Goal: Task Accomplishment & Management: Use online tool/utility

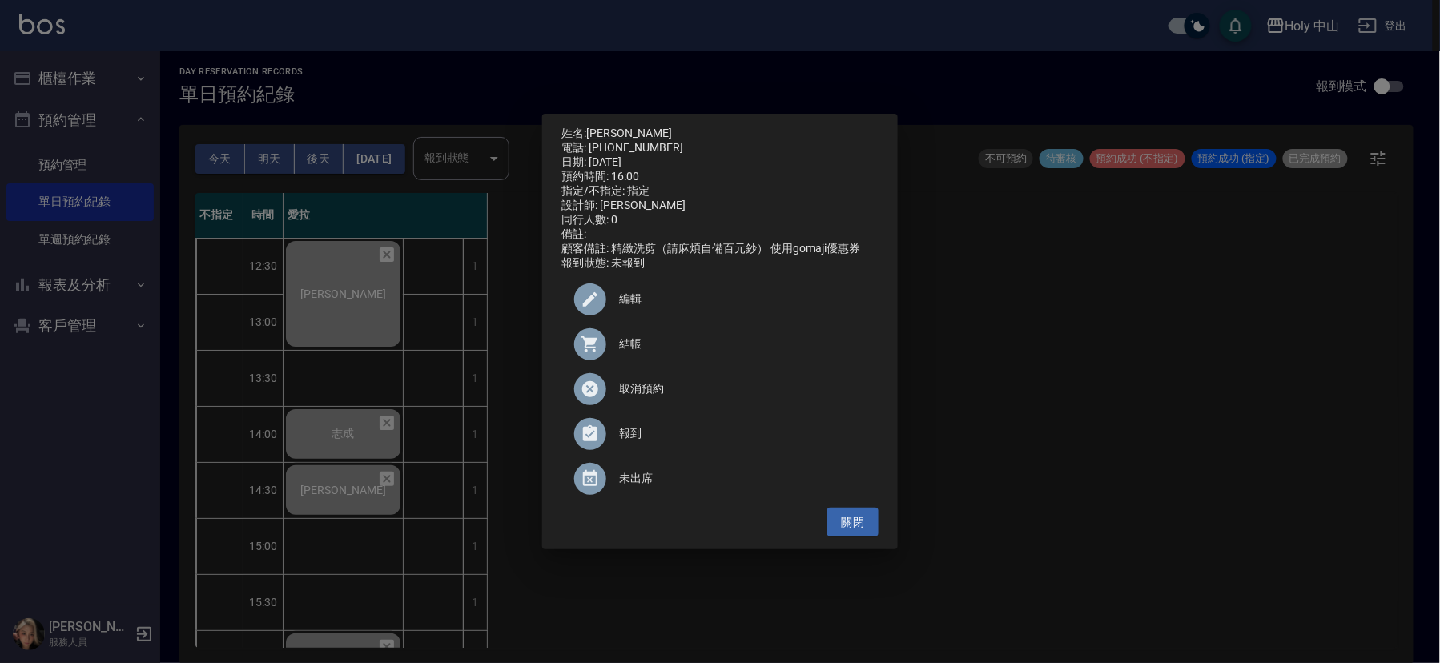
scroll to position [240, 0]
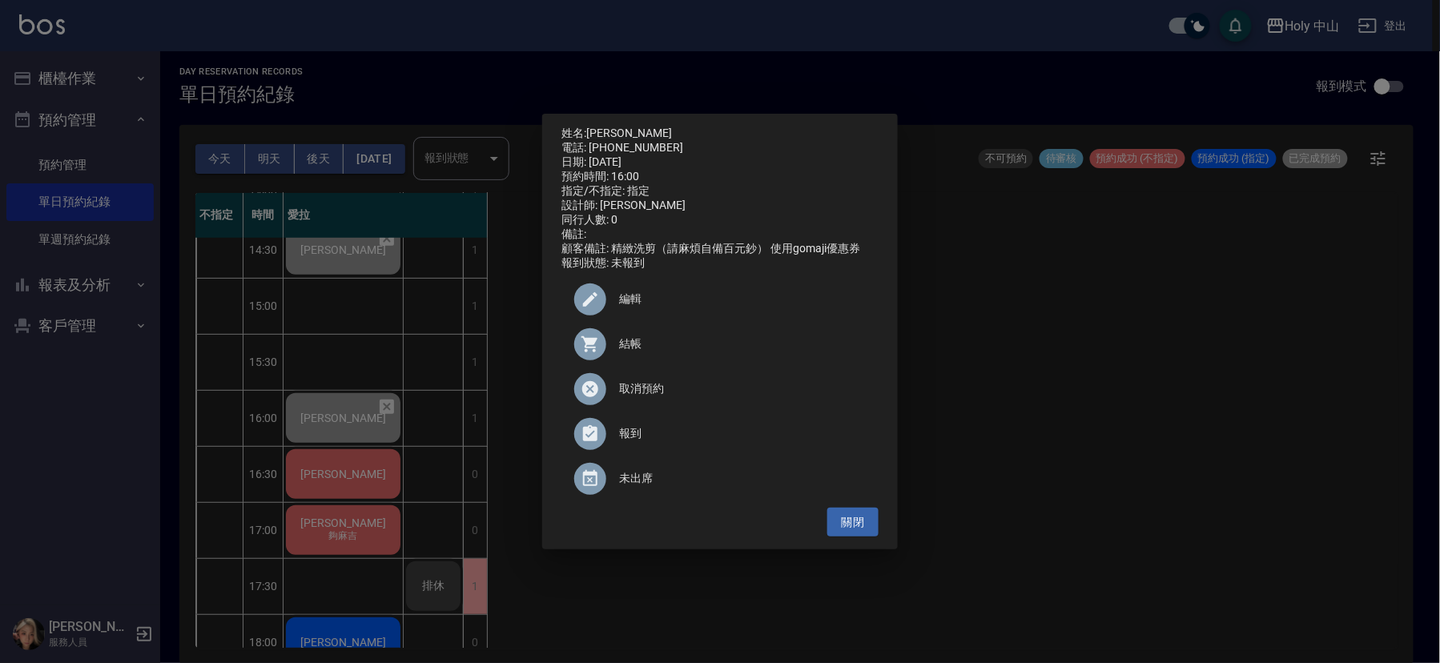
click at [976, 388] on div "姓名: [PERSON_NAME]: [PHONE_NUMBER] 日期: [DATE] 預約時間: 16:00 指定/不指定: 指定 設計師: 愛拉 同行人…" at bounding box center [720, 331] width 1440 height 663
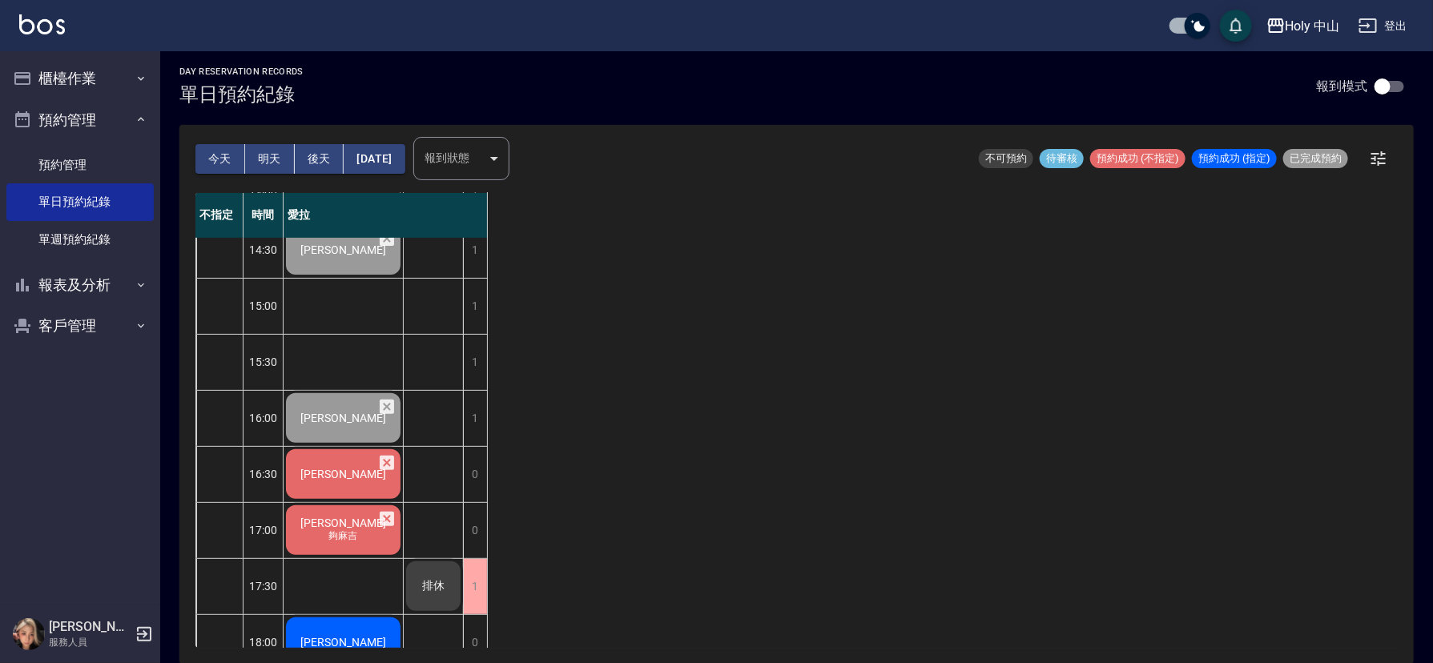
click at [343, 473] on span "[PERSON_NAME]" at bounding box center [343, 474] width 92 height 13
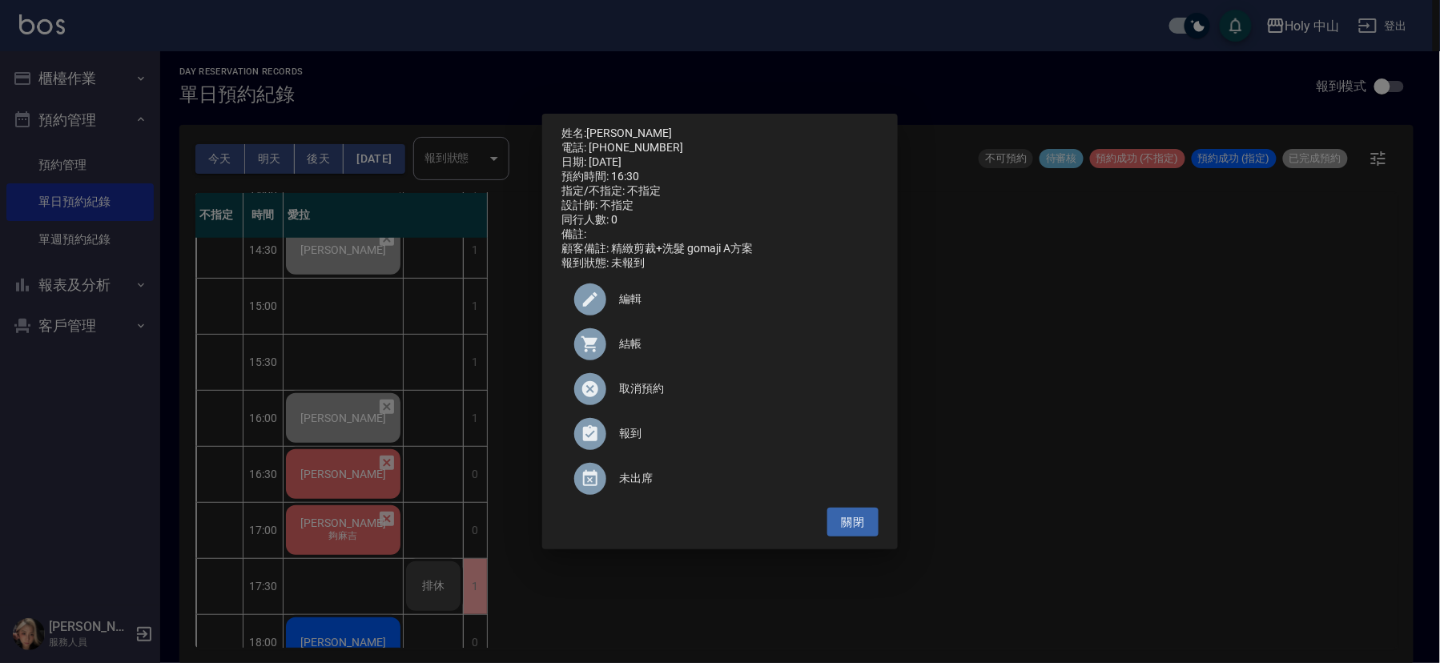
click at [619, 349] on span "結帳" at bounding box center [742, 344] width 247 height 17
click at [1115, 387] on div "姓名: [PERSON_NAME]先生 電話: [PHONE_NUMBER] 日期: [DATE] 預約時間: 16:30 指定/不指定: 不指定 設計師: …" at bounding box center [720, 331] width 1440 height 663
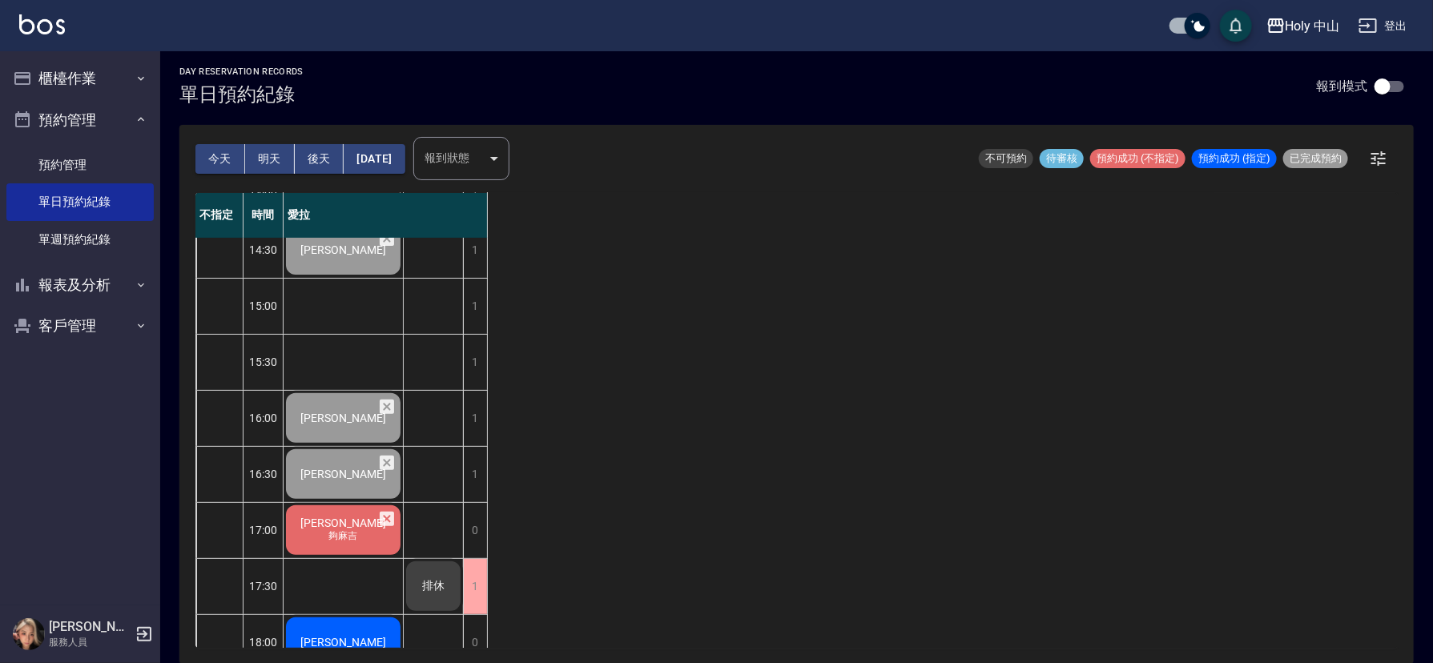
click at [332, 536] on span "夠麻吉" at bounding box center [343, 536] width 35 height 14
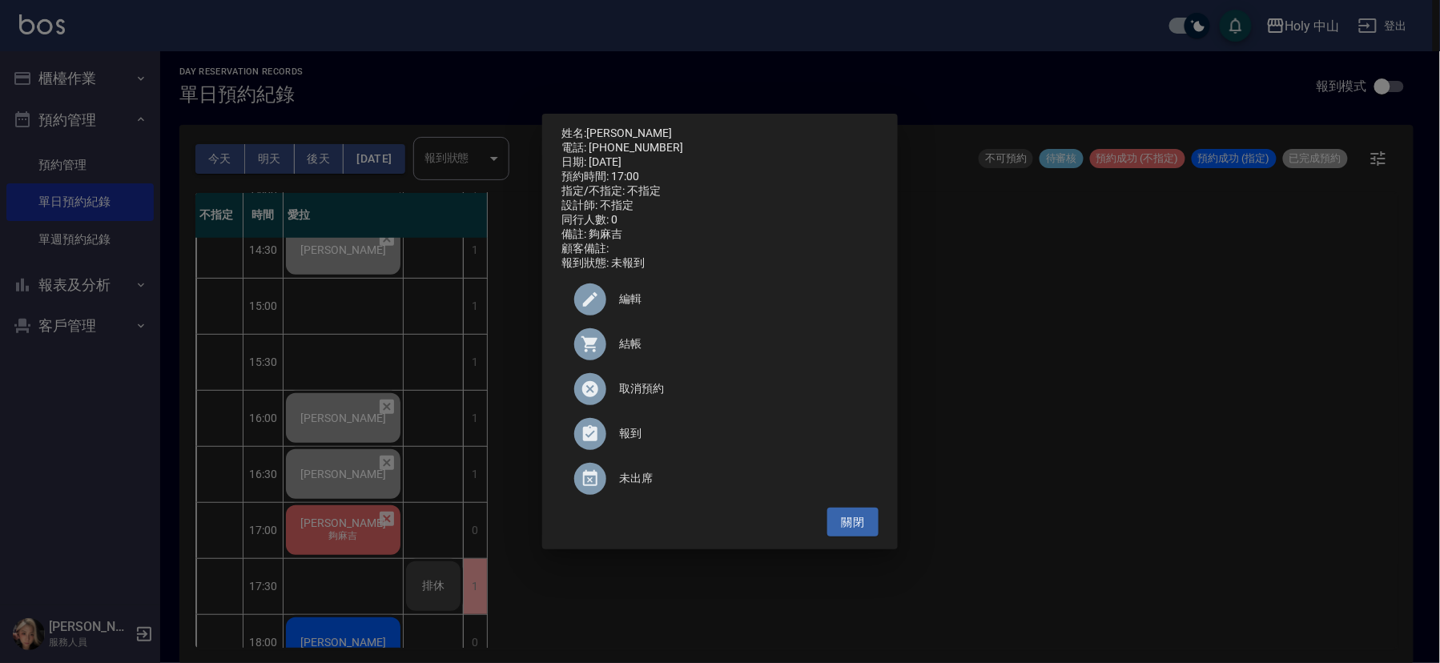
click at [629, 352] on span "結帳" at bounding box center [742, 344] width 247 height 17
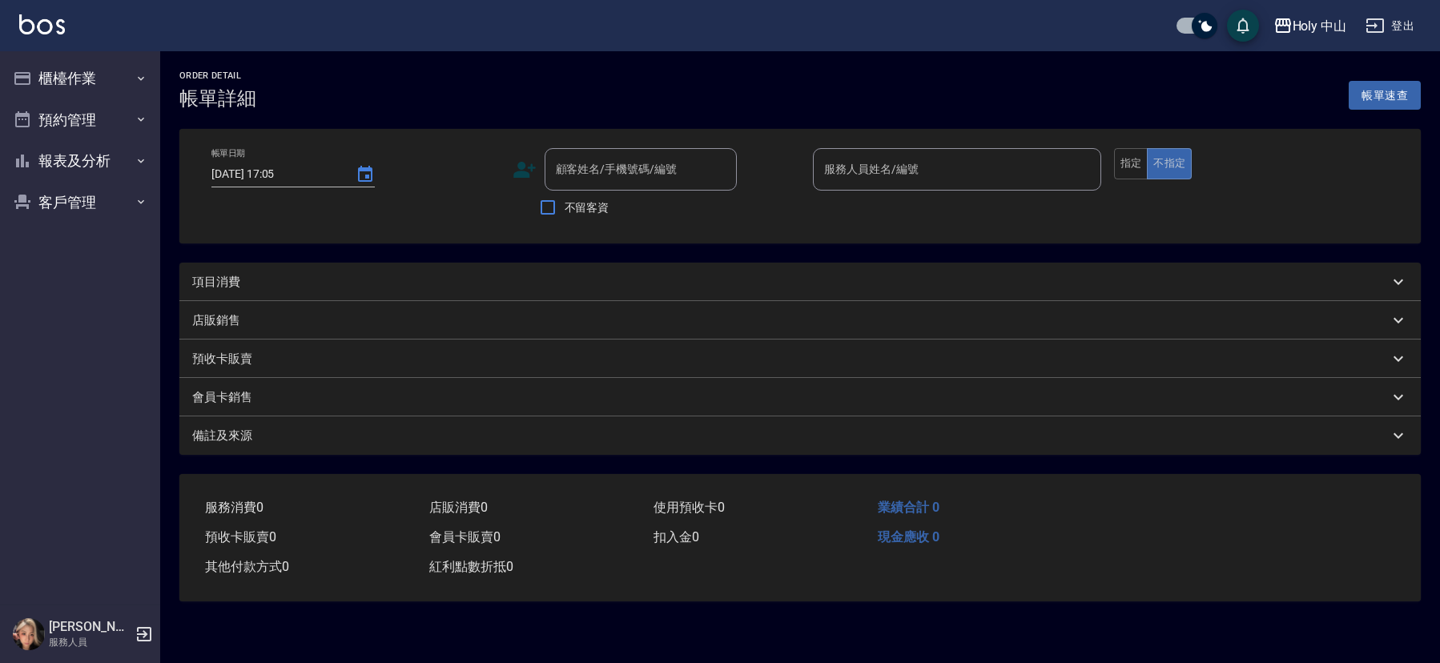
click at [319, 284] on div "項目消費" at bounding box center [790, 282] width 1196 height 17
type input "[DATE] 16:30"
type input "愛拉(無代號)"
type input "票券平台"
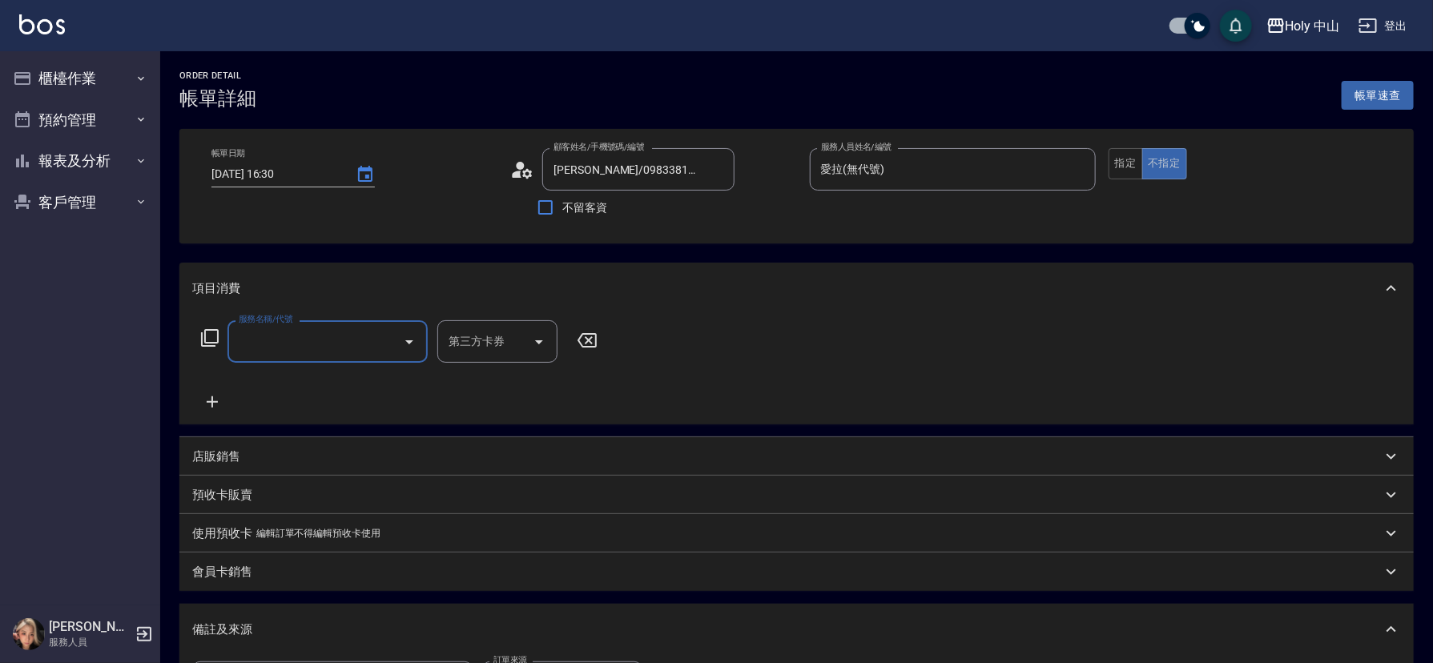
type input "[PERSON_NAME]/0983381690/null"
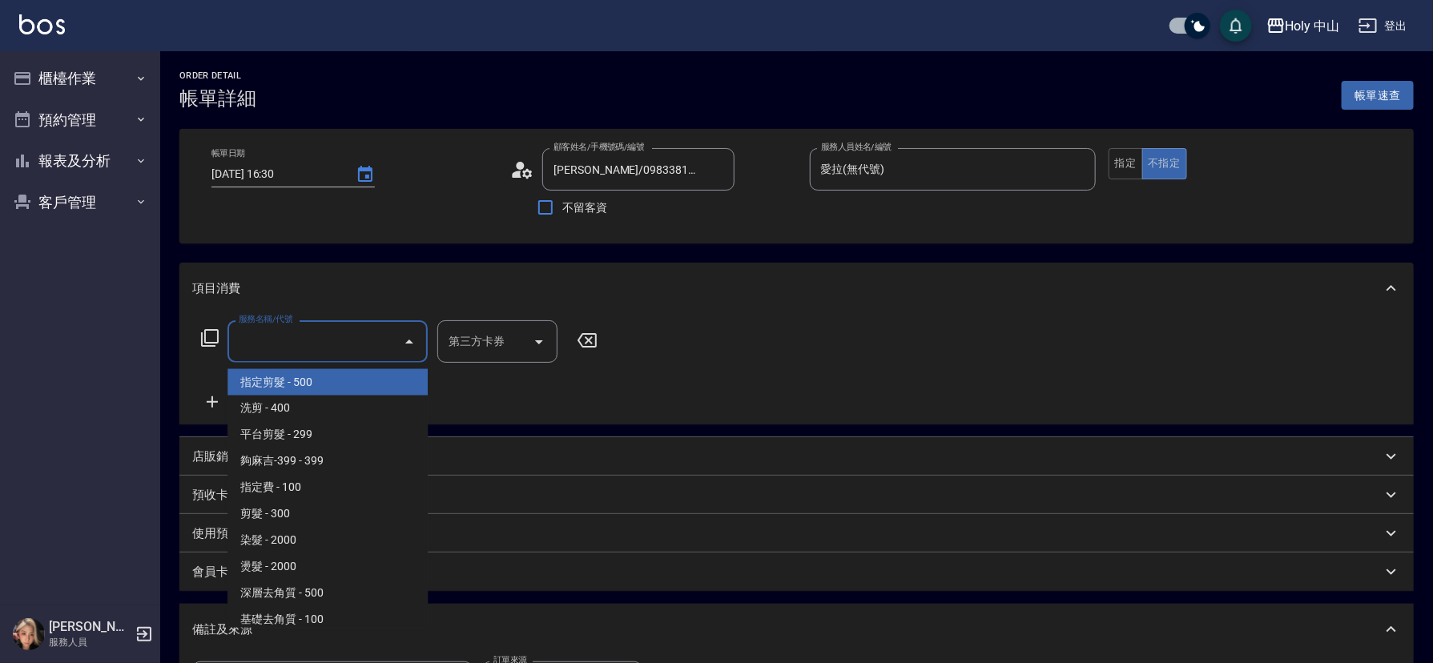
click at [352, 341] on input "服務名稱/代號" at bounding box center [316, 342] width 162 height 28
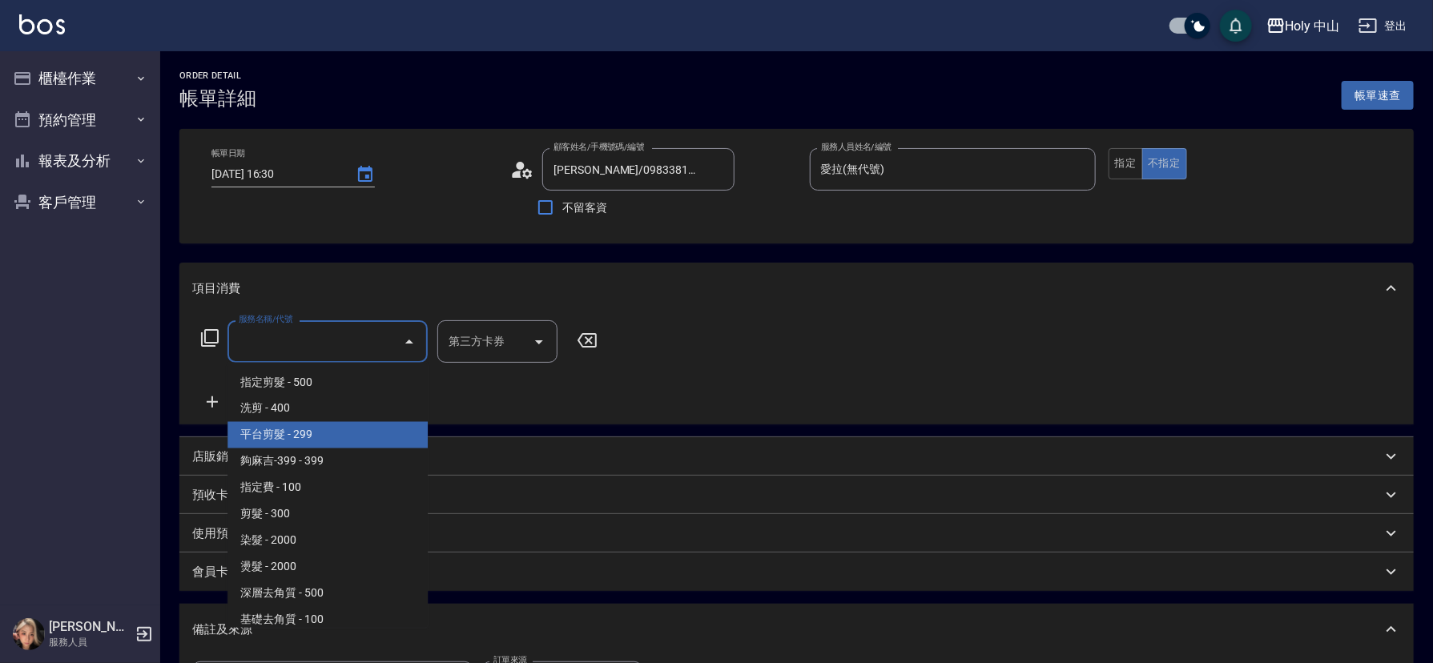
click at [363, 428] on span "平台剪髮 - 299" at bounding box center [327, 435] width 200 height 26
type input "平台剪髮(4)"
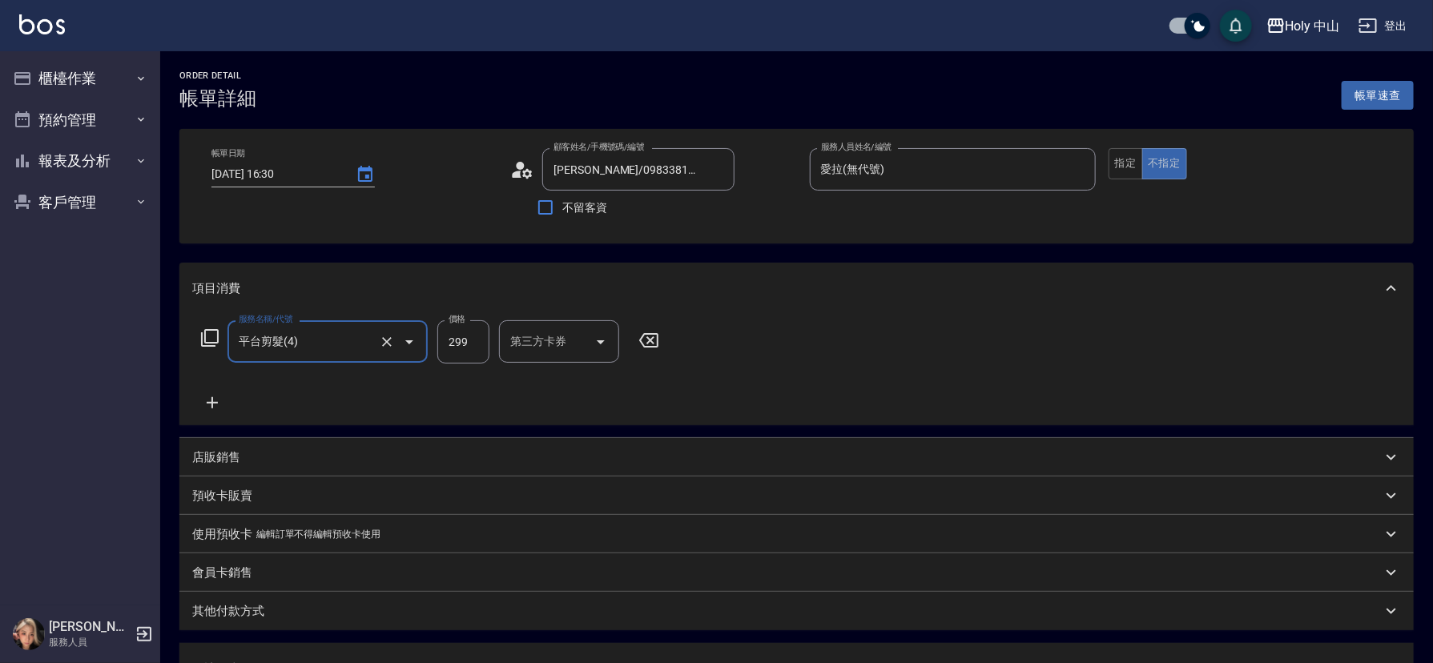
click at [561, 346] on div "第三方卡券 第三方卡券" at bounding box center [559, 341] width 120 height 42
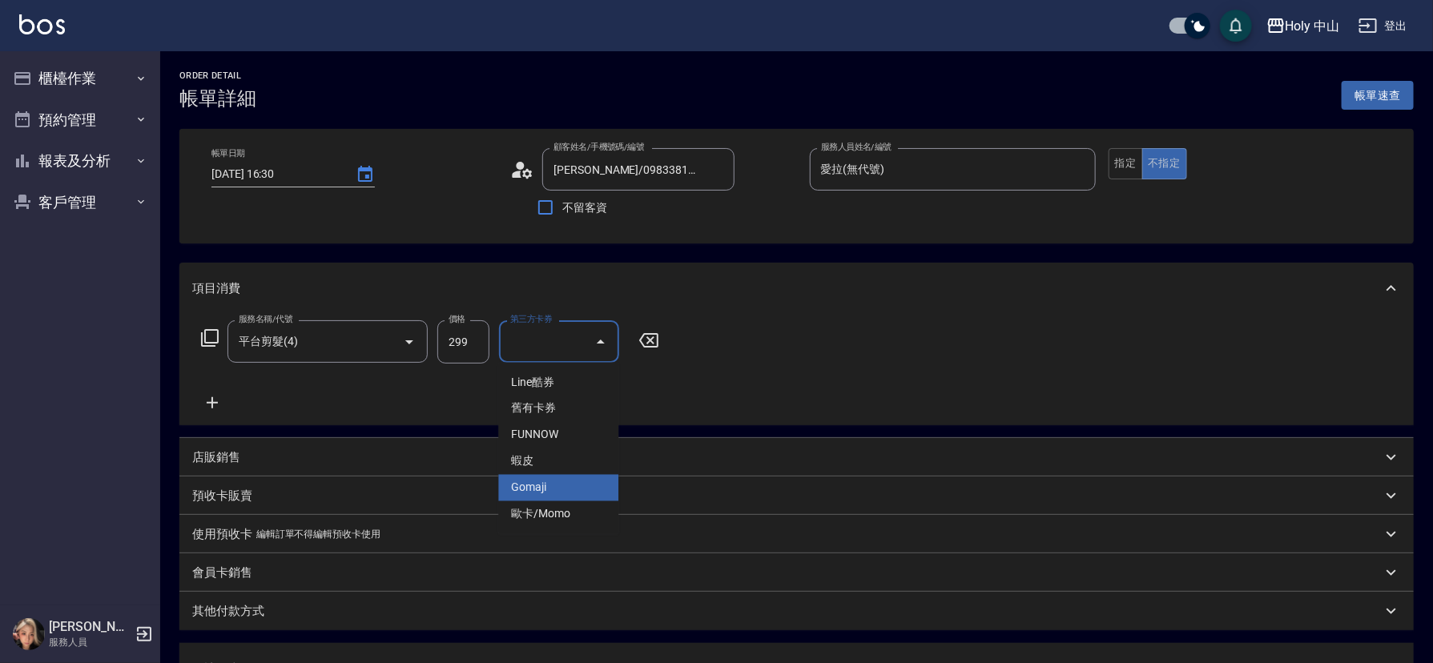
click at [561, 482] on span "Gomaji" at bounding box center [558, 488] width 120 height 26
type input "Gomaji"
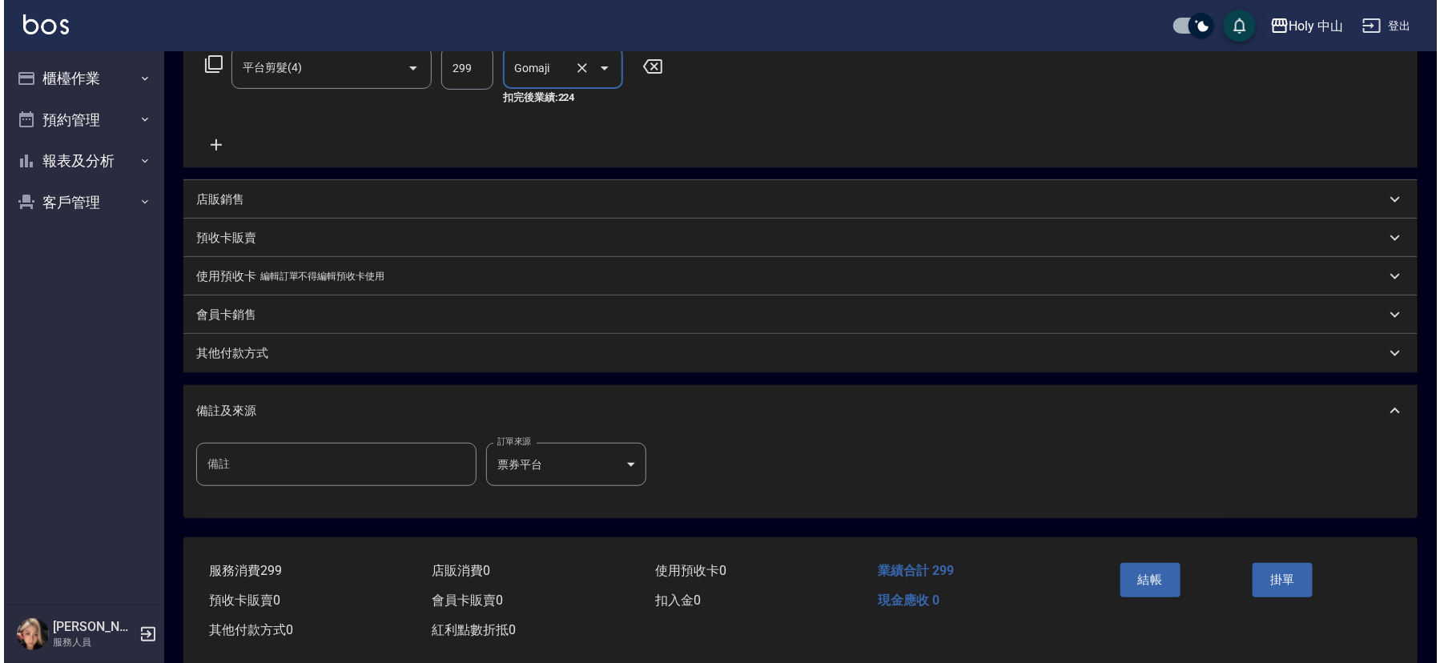
scroll to position [300, 0]
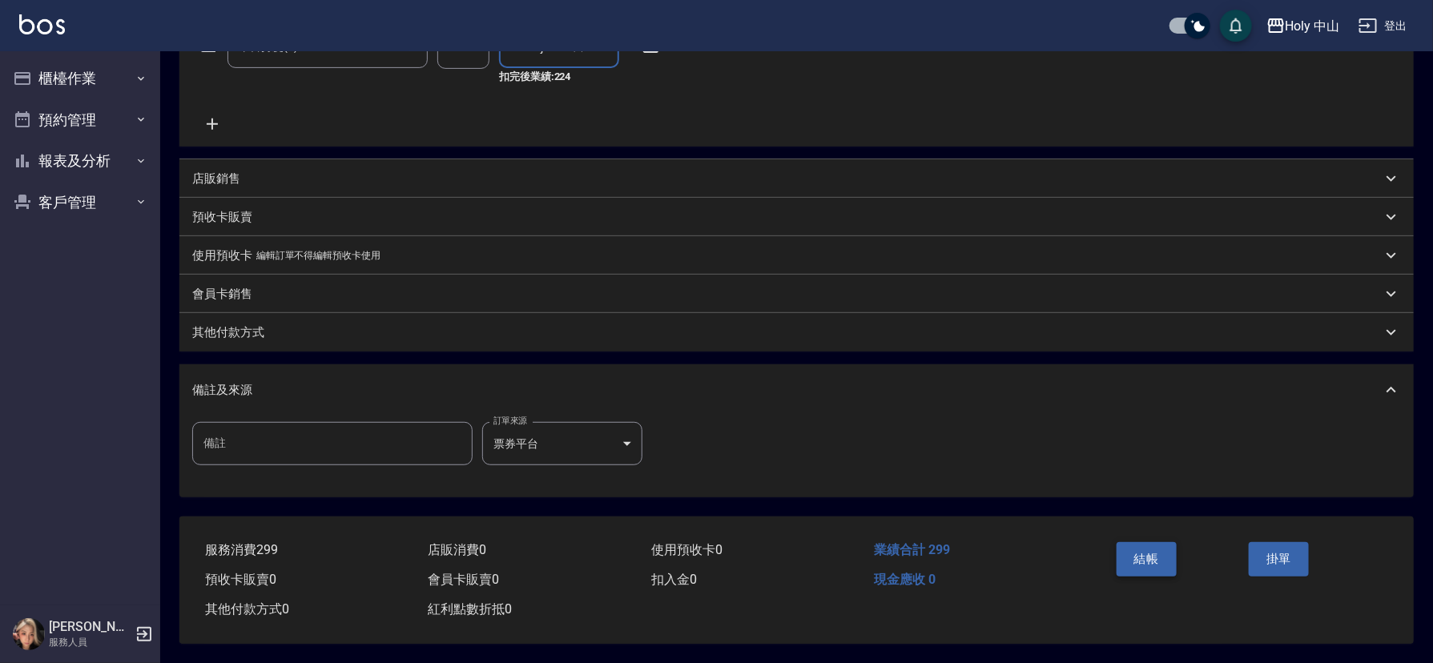
click at [1138, 553] on button "結帳" at bounding box center [1146, 559] width 60 height 34
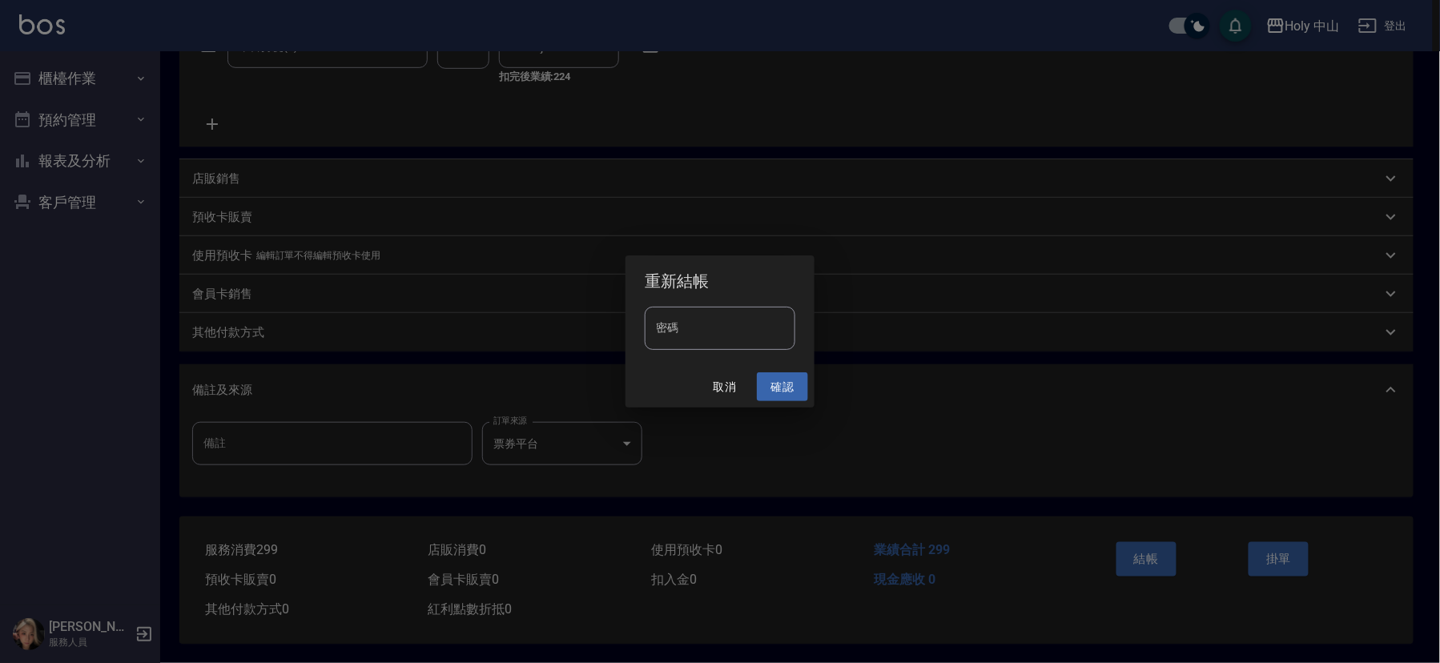
click at [782, 387] on button "確認" at bounding box center [782, 387] width 51 height 30
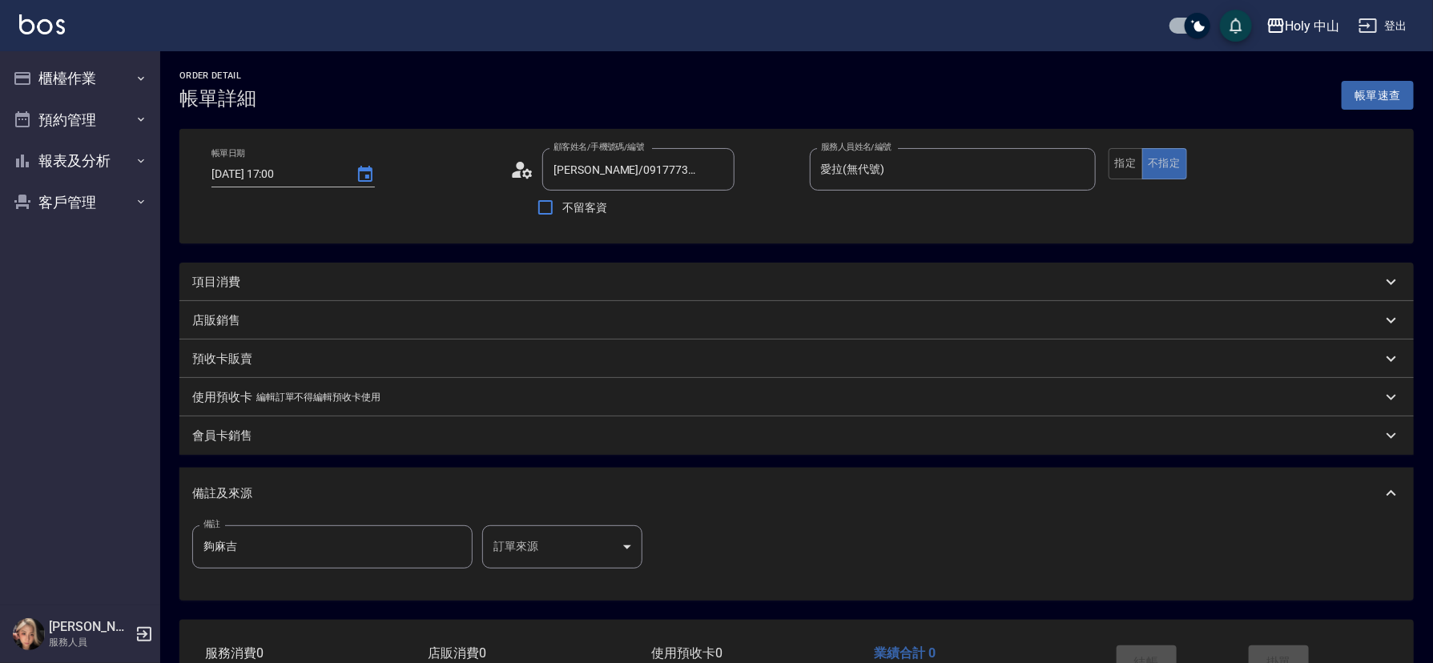
click at [412, 284] on div "項目消費" at bounding box center [786, 282] width 1189 height 17
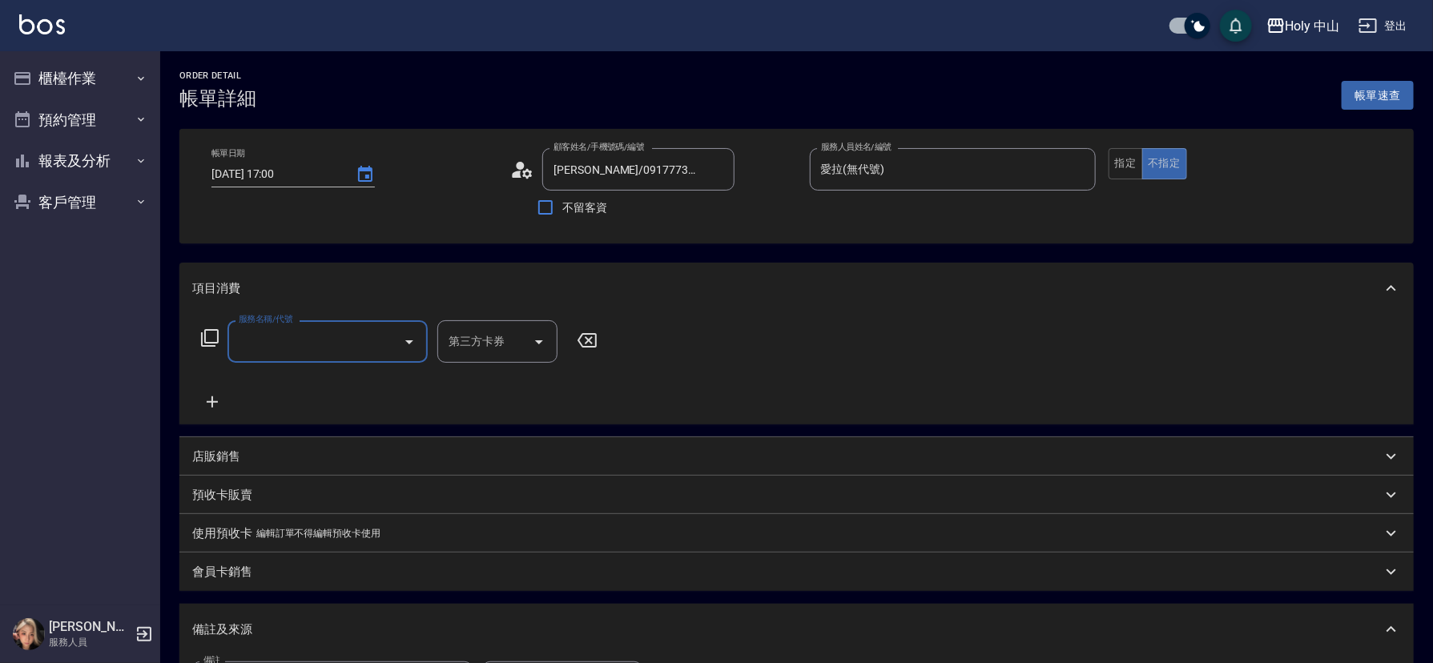
click at [349, 345] on input "服務名稱/代號" at bounding box center [316, 342] width 162 height 28
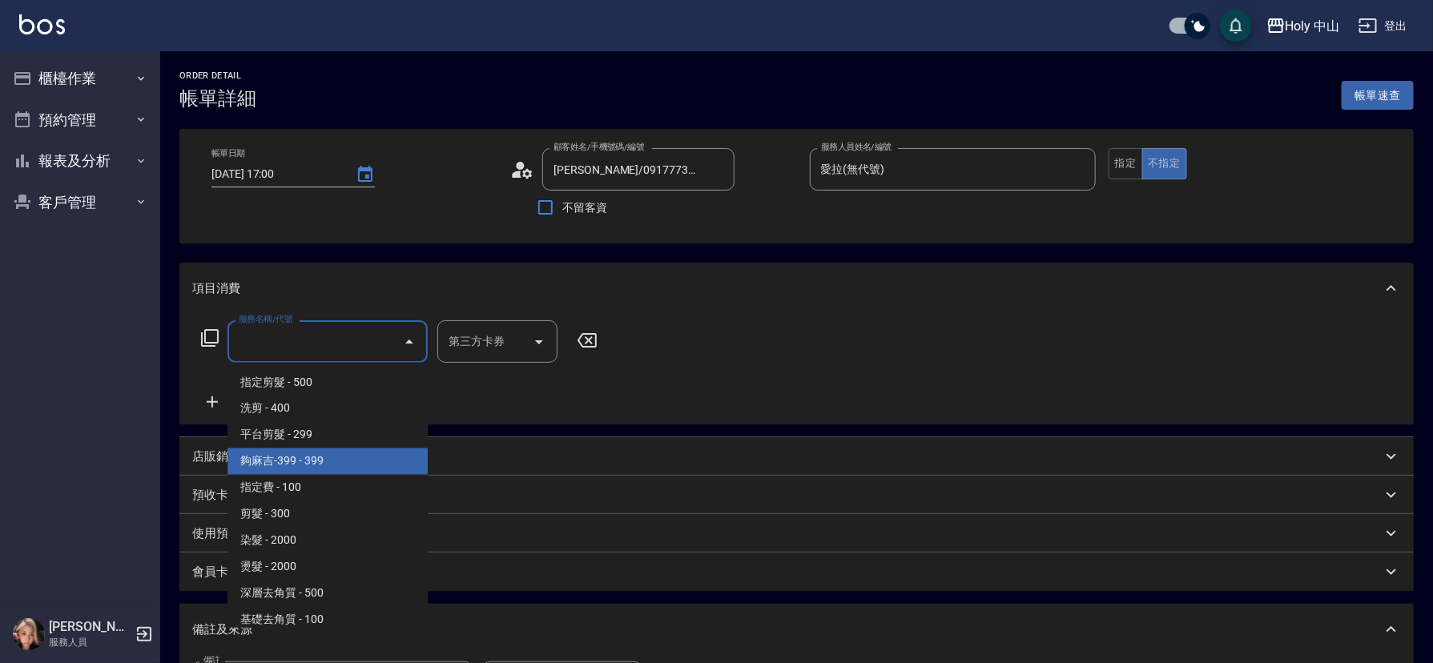
click at [326, 456] on span "夠麻吉-399 - 399" at bounding box center [327, 461] width 200 height 26
type input "夠麻吉-399(5)"
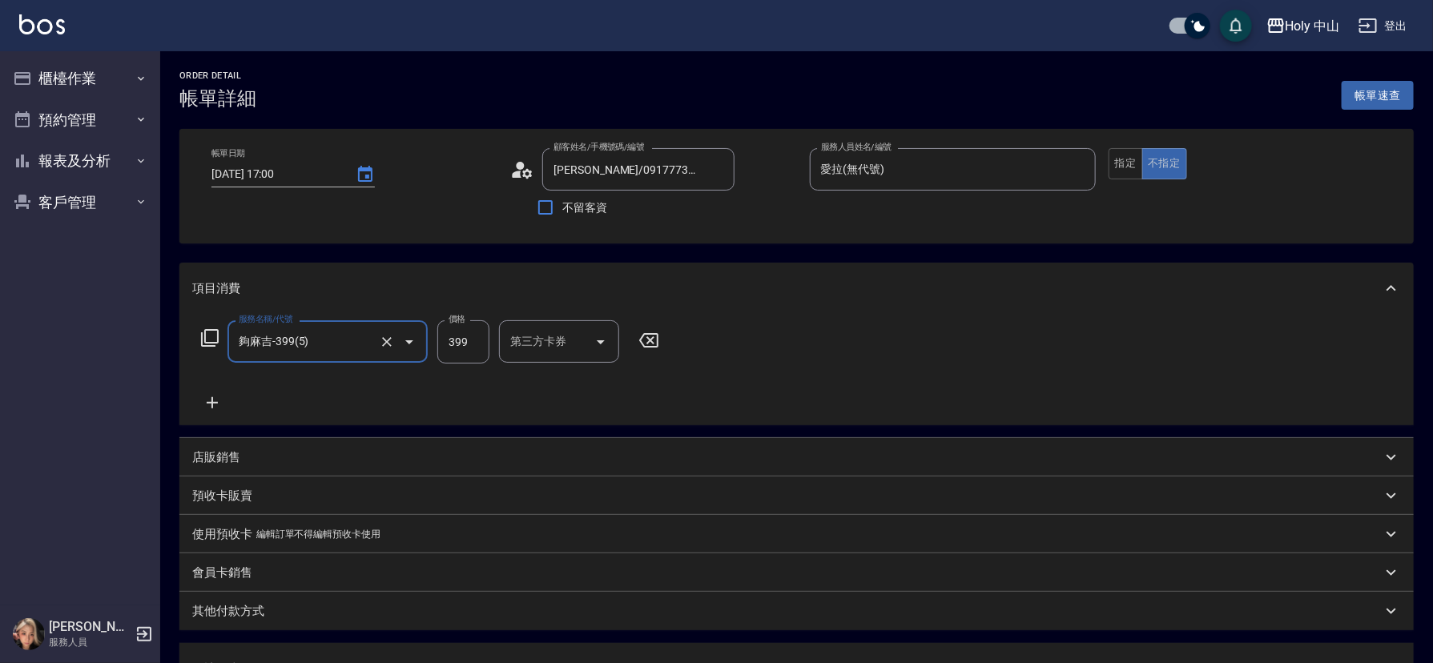
click at [558, 340] on div "第三方卡券 第三方卡券" at bounding box center [559, 341] width 120 height 42
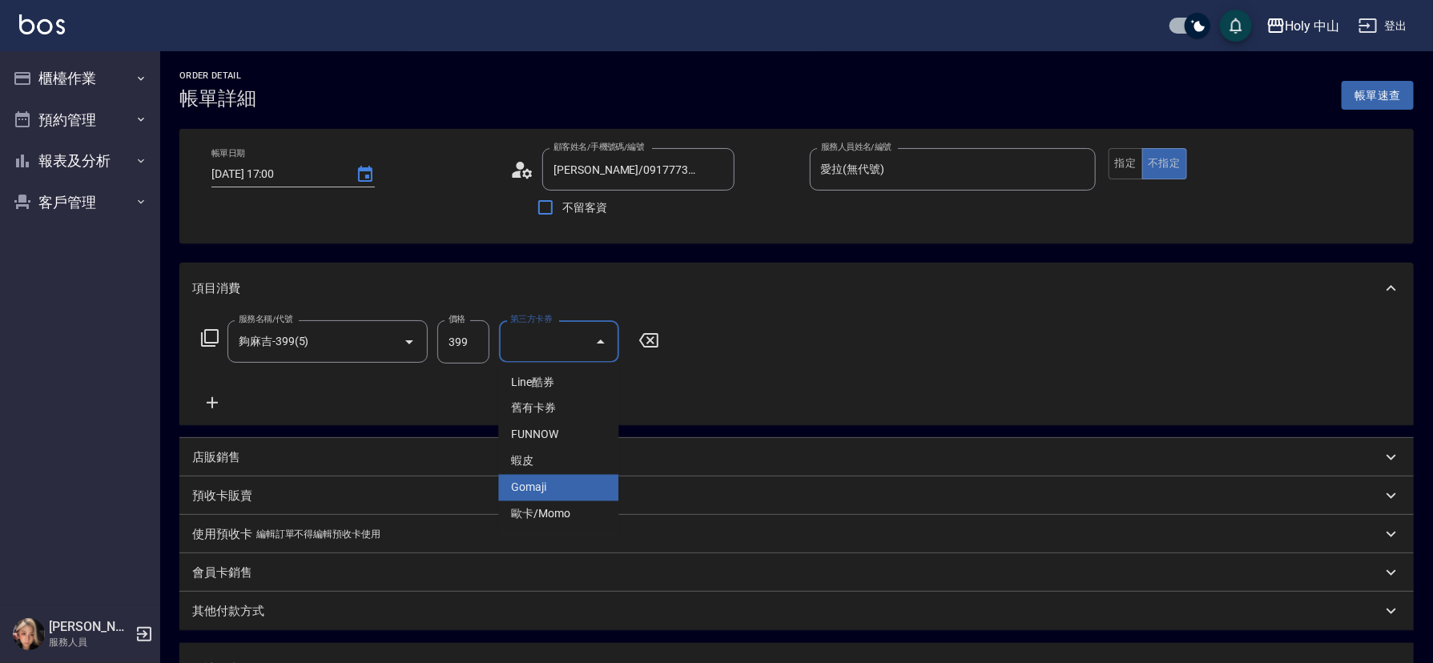
click at [545, 479] on span "Gomaji" at bounding box center [558, 488] width 120 height 26
type input "Gomaji"
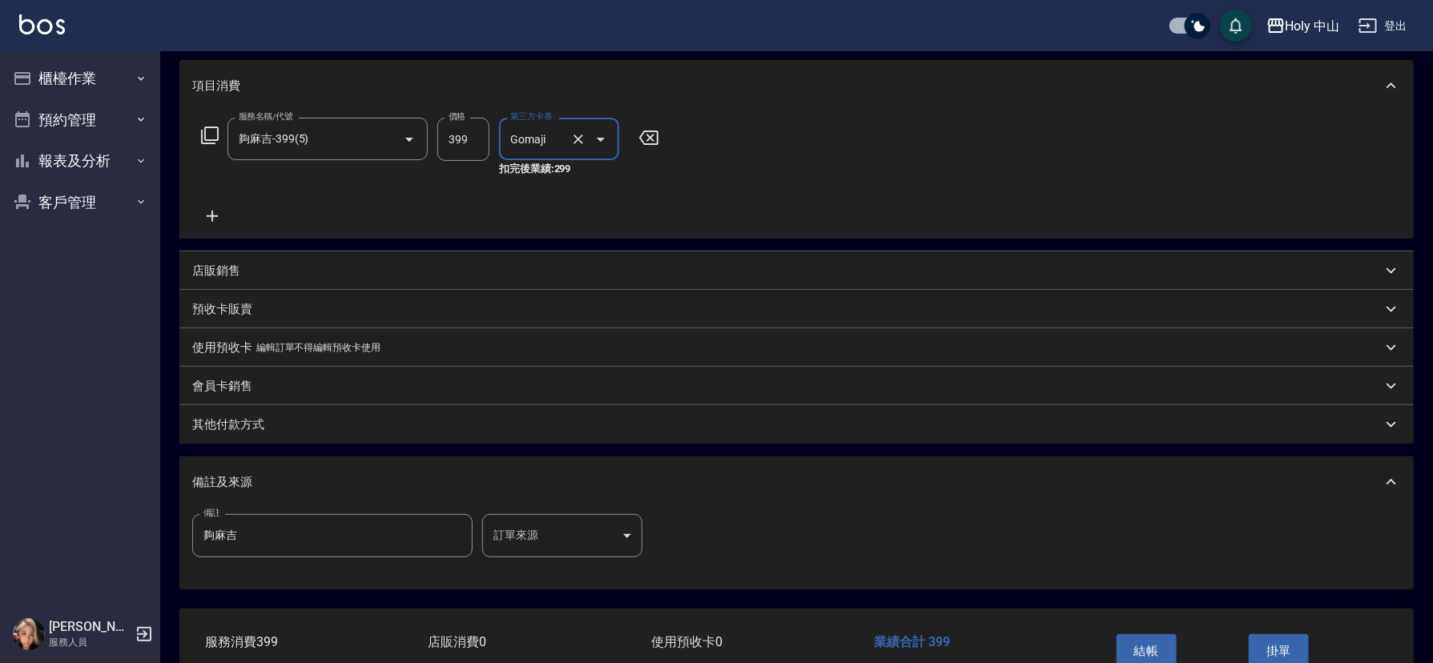
scroll to position [300, 0]
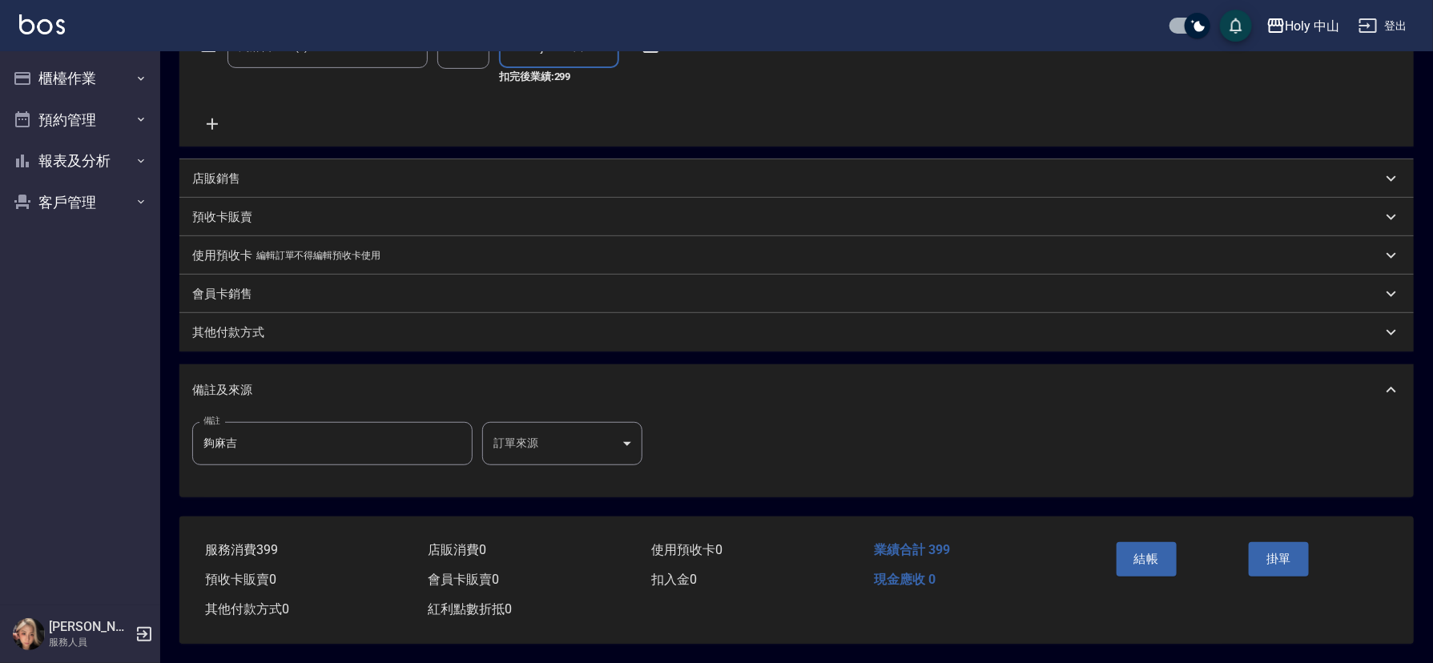
click at [532, 436] on body "Holy 中山 登出 櫃檯作業 打帳單 帳單列表 營業儀表板 現場電腦打卡 預約管理 預約管理 單日預約紀錄 單週預約紀錄 報表及分析 報表目錄 店家日報表 …" at bounding box center [716, 184] width 1433 height 958
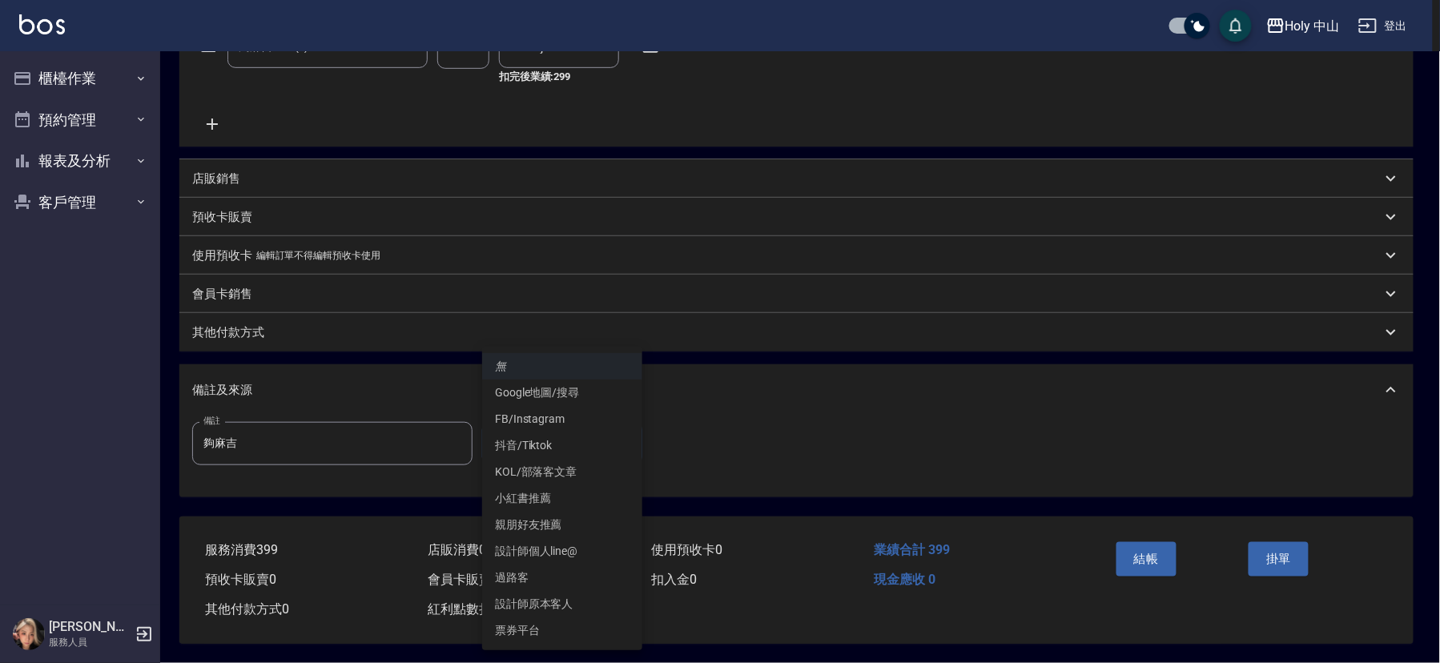
click at [529, 622] on li "票券平台" at bounding box center [562, 630] width 160 height 26
type input "票券平台"
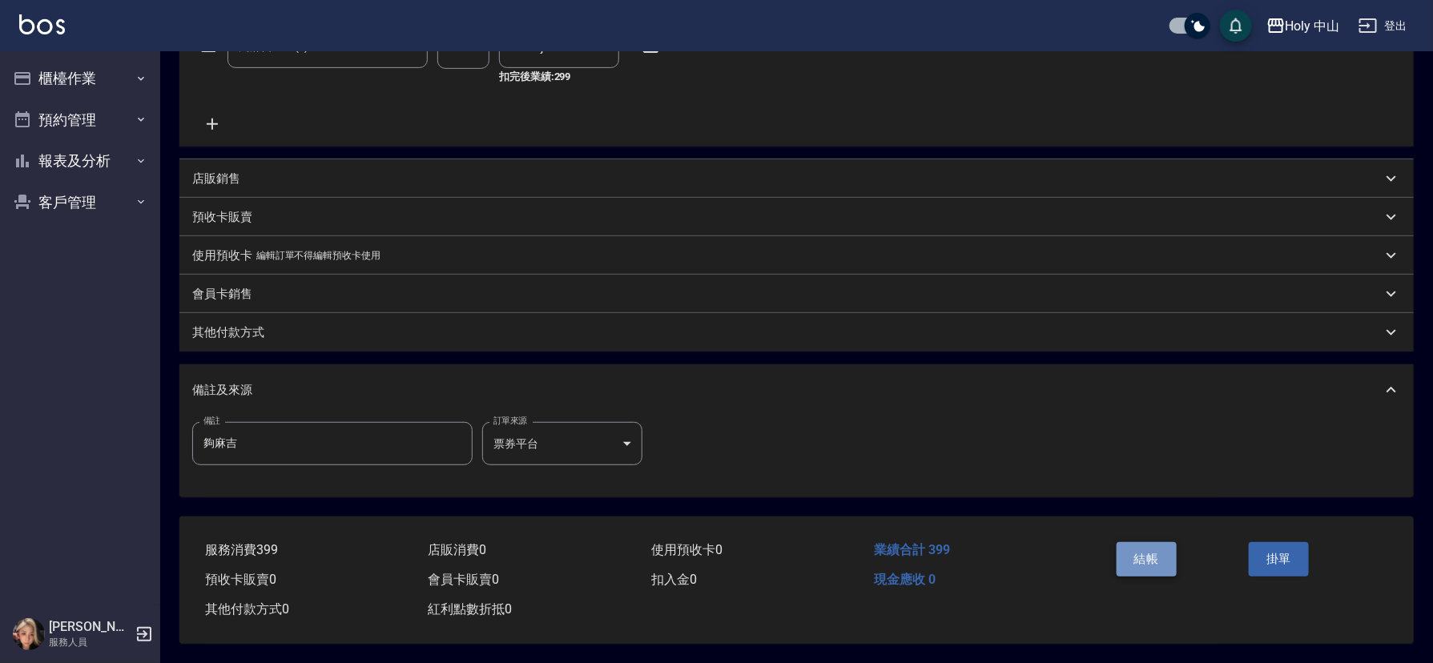
click at [1132, 550] on button "結帳" at bounding box center [1146, 559] width 60 height 34
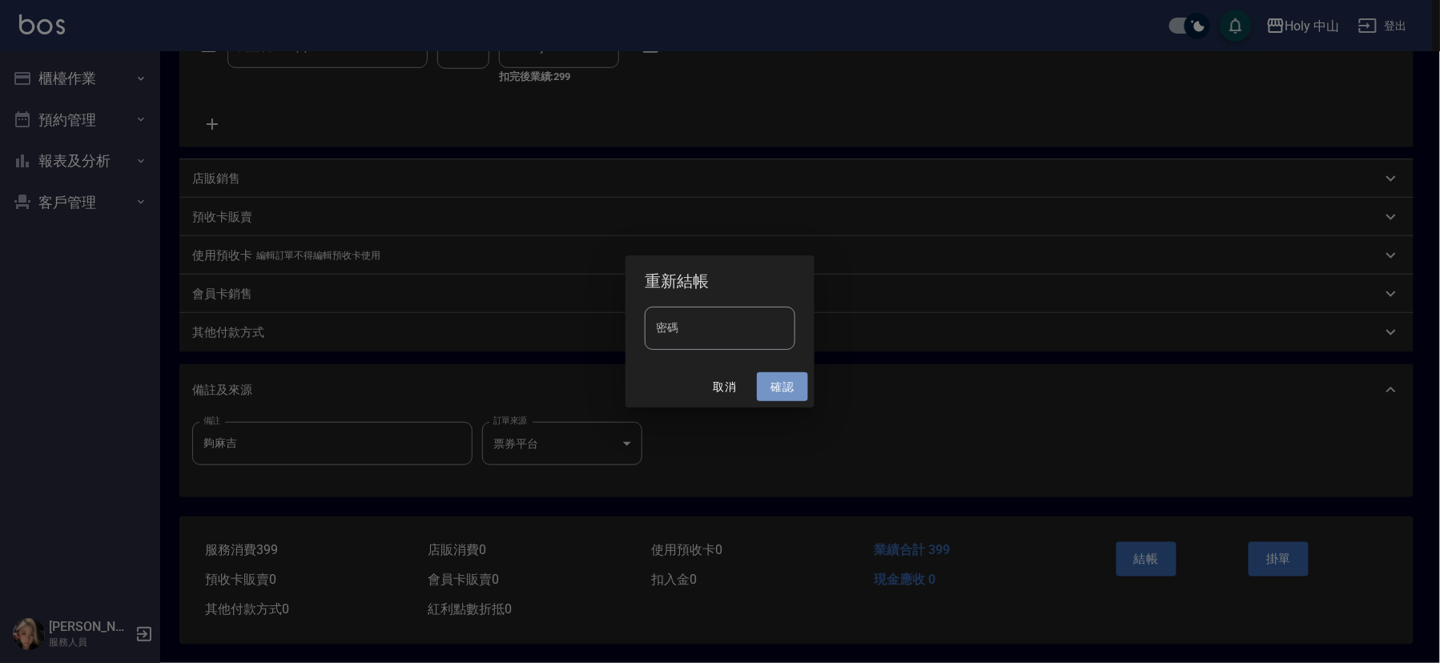
click at [768, 387] on button "確認" at bounding box center [782, 387] width 51 height 30
